Goal: Information Seeking & Learning: Learn about a topic

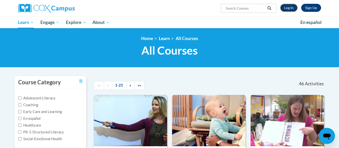
click at [286, 11] on link "Log In" at bounding box center [288, 8] width 17 height 8
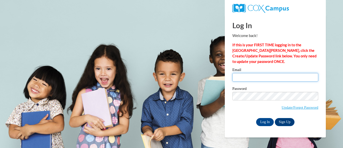
click at [240, 77] on input "Email" at bounding box center [275, 77] width 86 height 9
type input "auriap@collierschools.com"
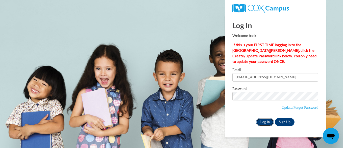
click at [260, 119] on input "Log In" at bounding box center [265, 122] width 18 height 8
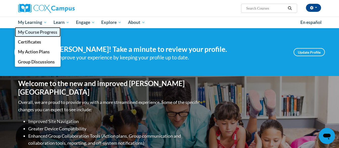
click at [35, 29] on link "My Course Progress" at bounding box center [38, 32] width 46 height 10
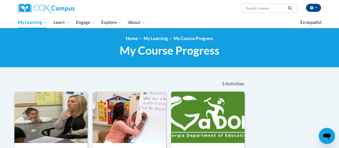
scroll to position [130, 0]
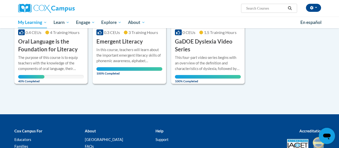
click at [48, 42] on h3 "Oral Language is the Foundation for Literacy" at bounding box center [51, 46] width 66 height 16
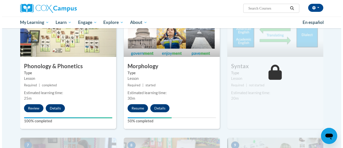
scroll to position [272, 0]
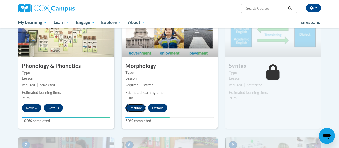
click at [136, 105] on button "Resume" at bounding box center [135, 108] width 20 height 8
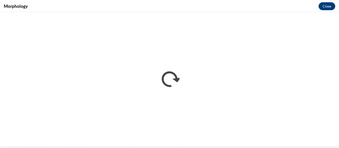
scroll to position [0, 0]
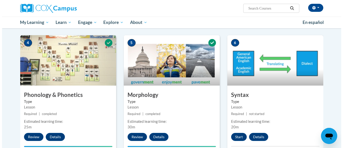
scroll to position [246, 0]
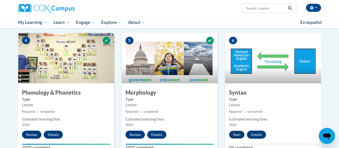
click at [236, 133] on button "Start" at bounding box center [237, 135] width 16 height 8
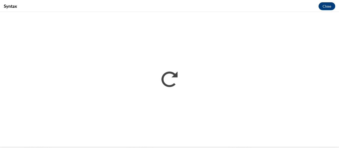
scroll to position [0, 0]
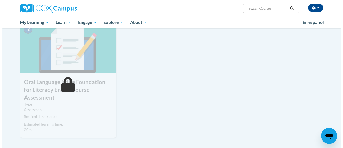
scroll to position [390, 0]
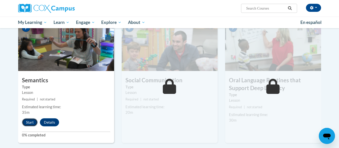
click at [32, 122] on button "Start" at bounding box center [30, 123] width 16 height 8
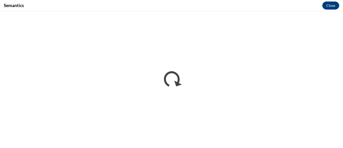
scroll to position [0, 0]
